Goal: Task Accomplishment & Management: Manage account settings

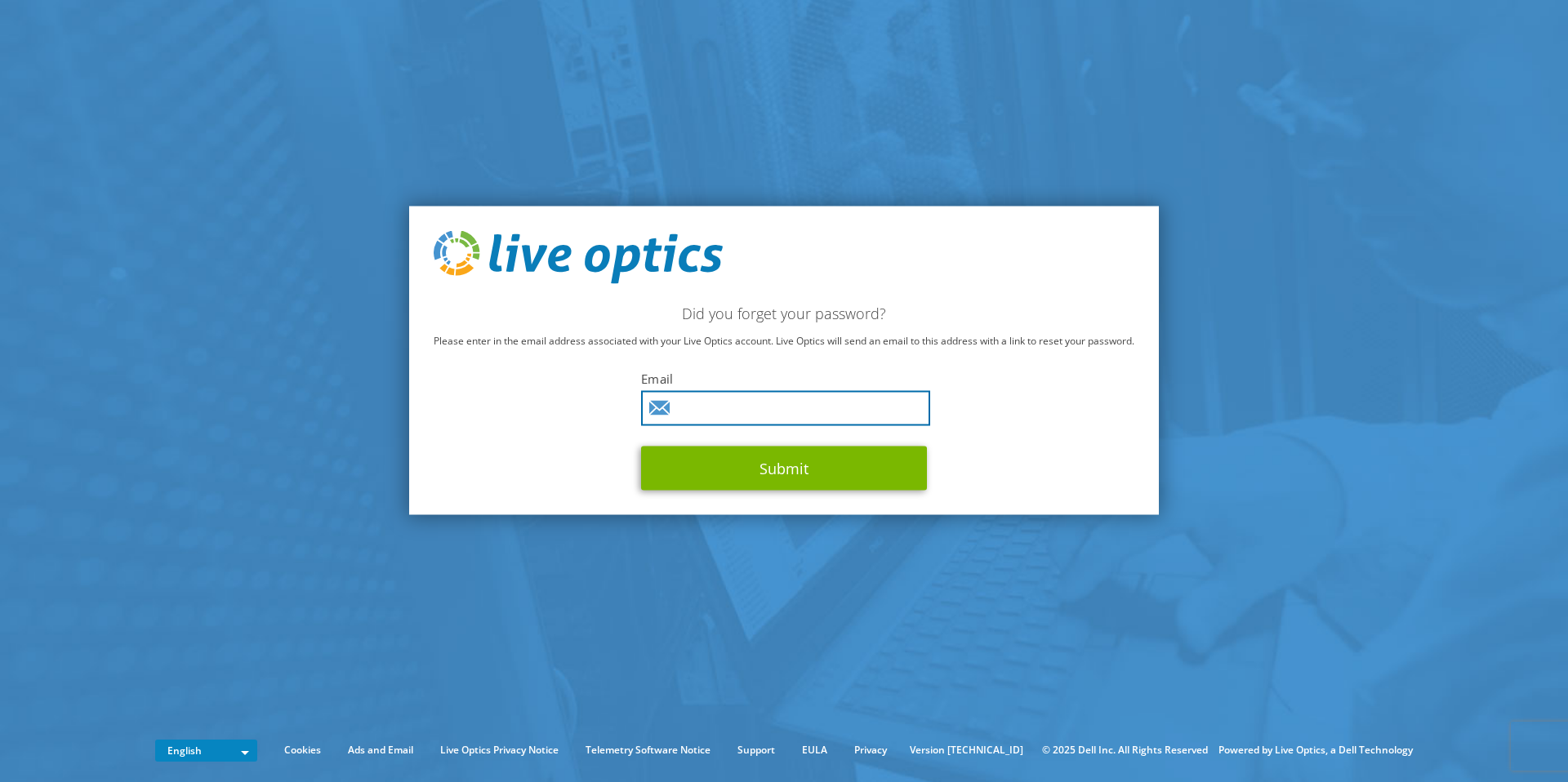
click at [762, 422] on input "text" at bounding box center [786, 408] width 289 height 35
type input "cmcalpine@cybergradetech.com"
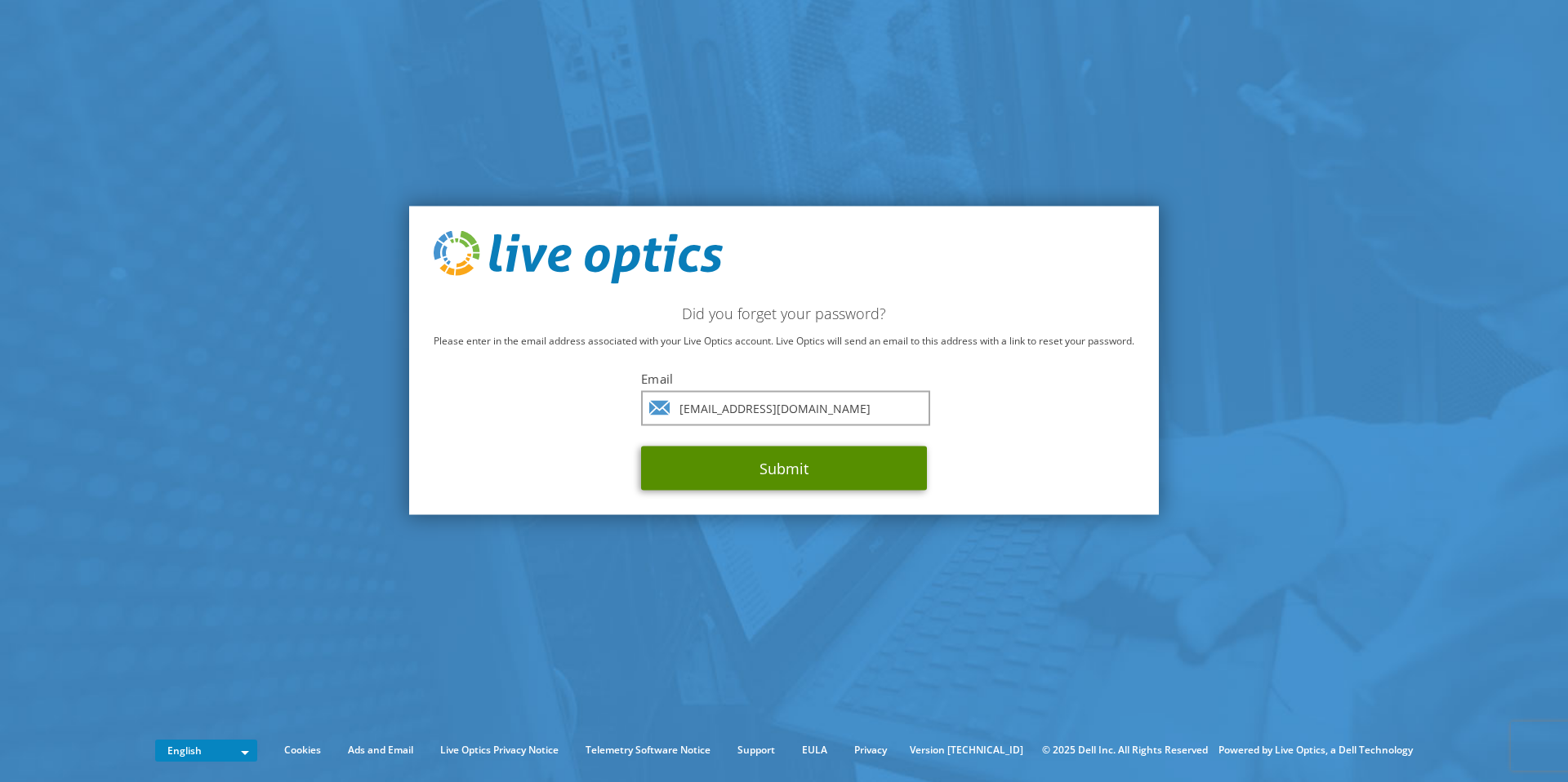
click at [760, 471] on button "Submit" at bounding box center [784, 469] width 285 height 45
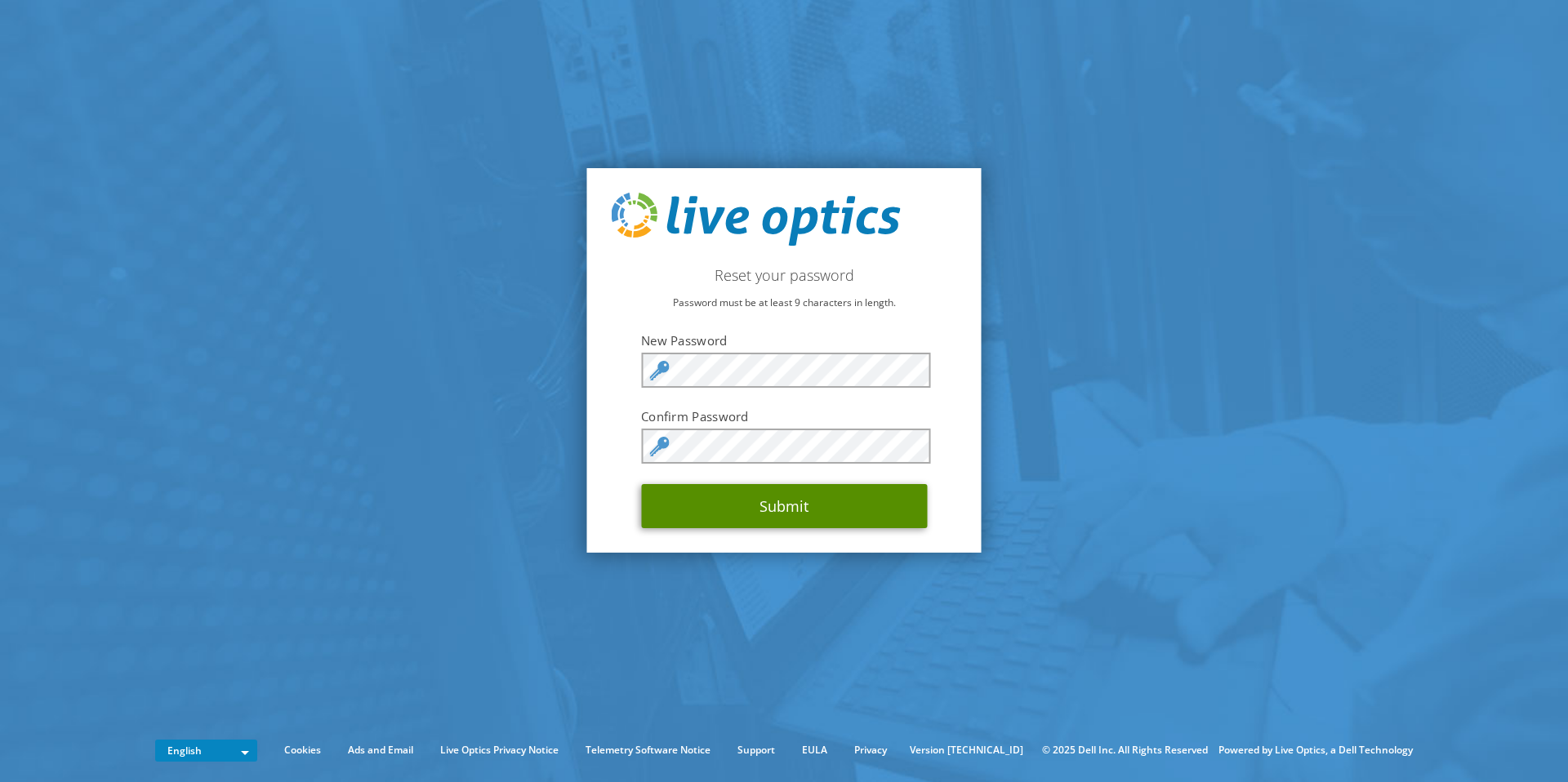
click at [713, 506] on button "Submit" at bounding box center [784, 506] width 285 height 45
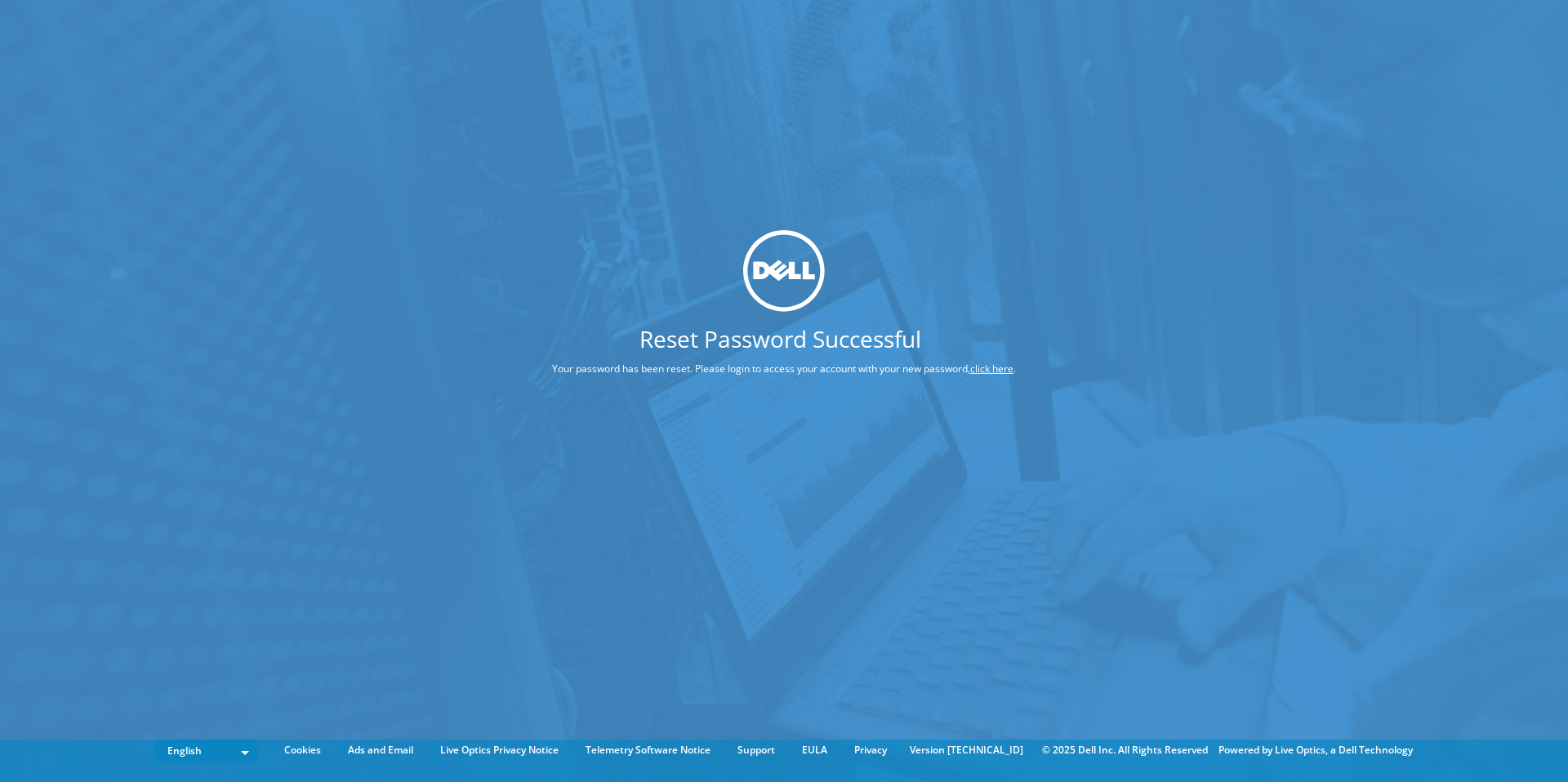
click at [0, 782] on nordpass-portal at bounding box center [0, 782] width 0 height 0
